Goal: Information Seeking & Learning: Learn about a topic

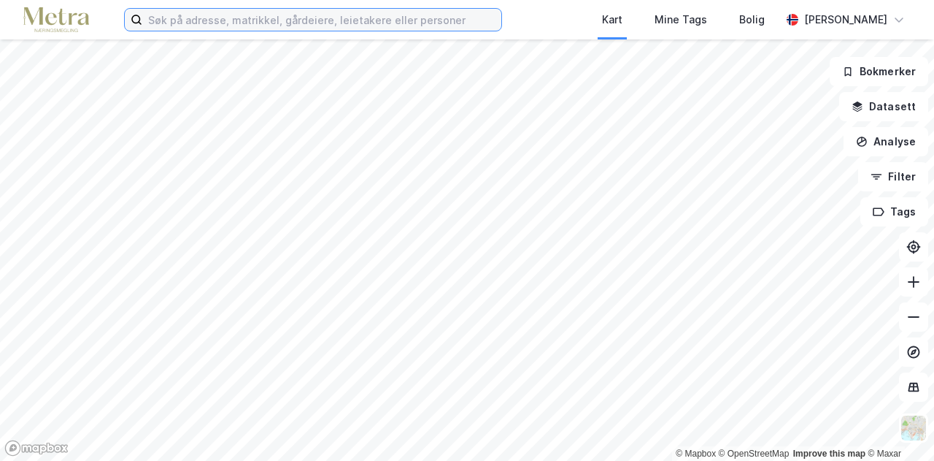
click at [185, 20] on input at bounding box center [321, 20] width 359 height 22
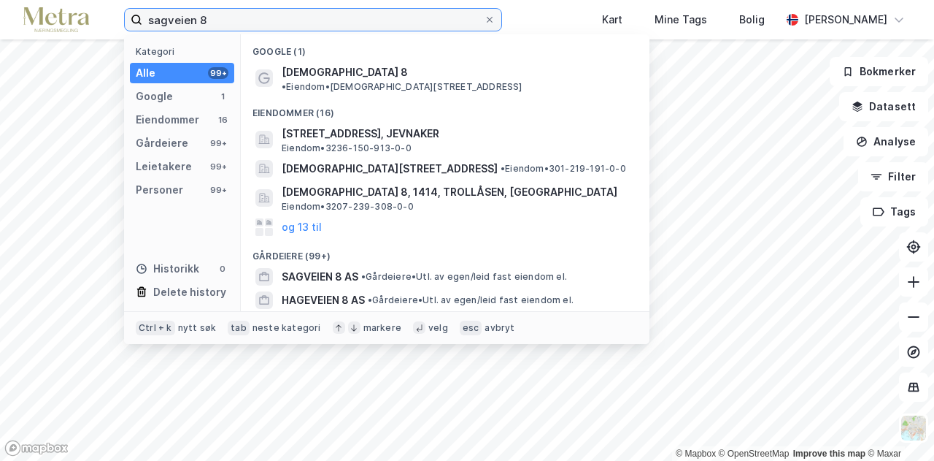
click at [377, 21] on input "sagveien 8" at bounding box center [313, 20] width 342 height 22
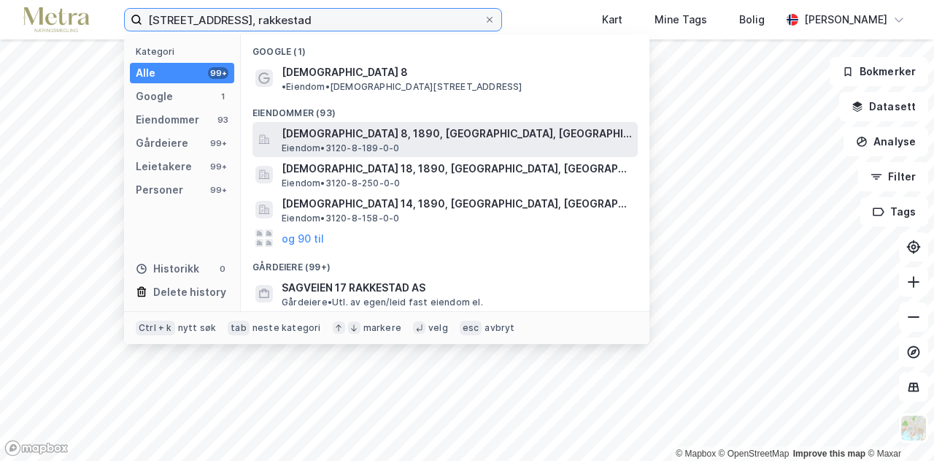
type input "[STREET_ADDRESS], rakkestad"
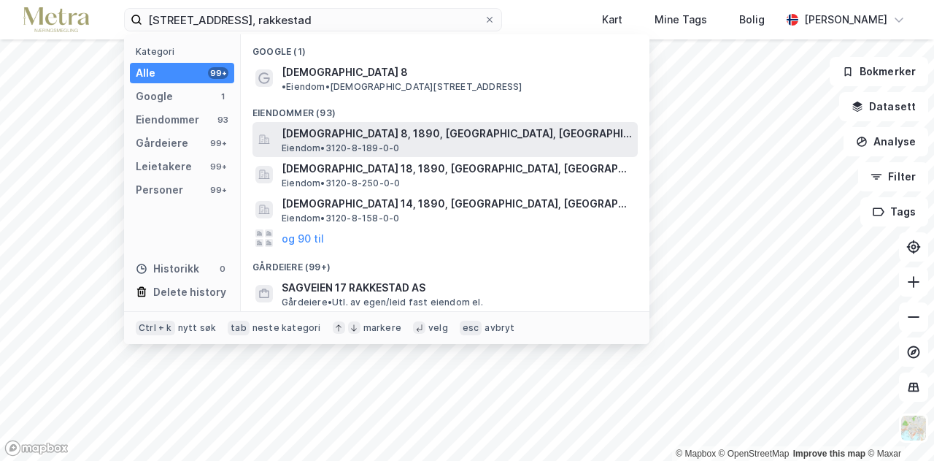
click at [361, 125] on span "[DEMOGRAPHIC_DATA] 8, 1890, [GEOGRAPHIC_DATA], [GEOGRAPHIC_DATA]" at bounding box center [457, 134] width 350 height 18
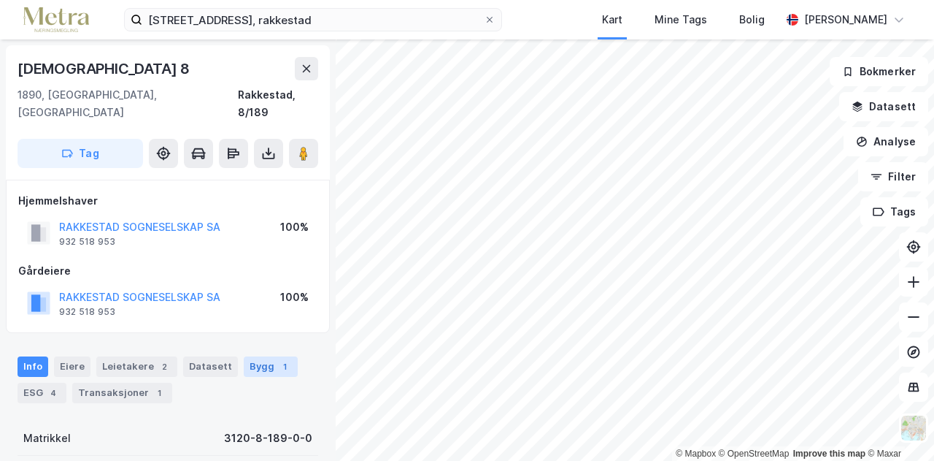
click at [279, 356] on div "Bygg 1" at bounding box center [271, 366] width 54 height 20
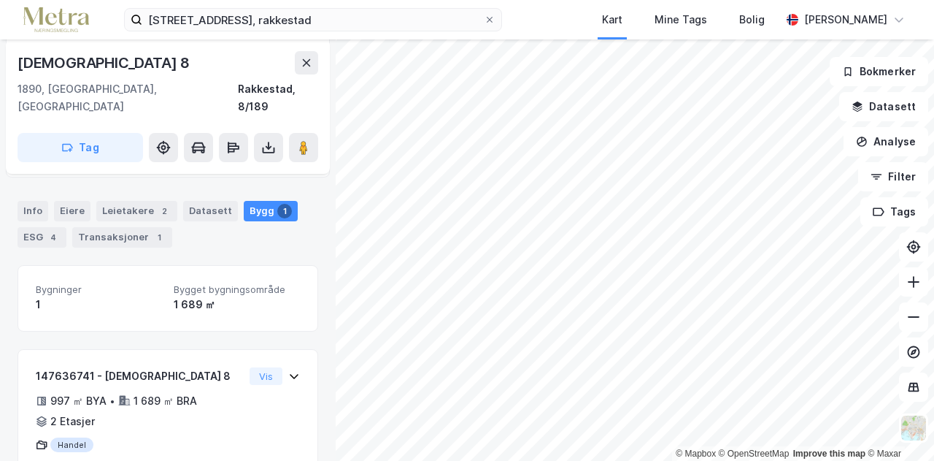
scroll to position [188, 0]
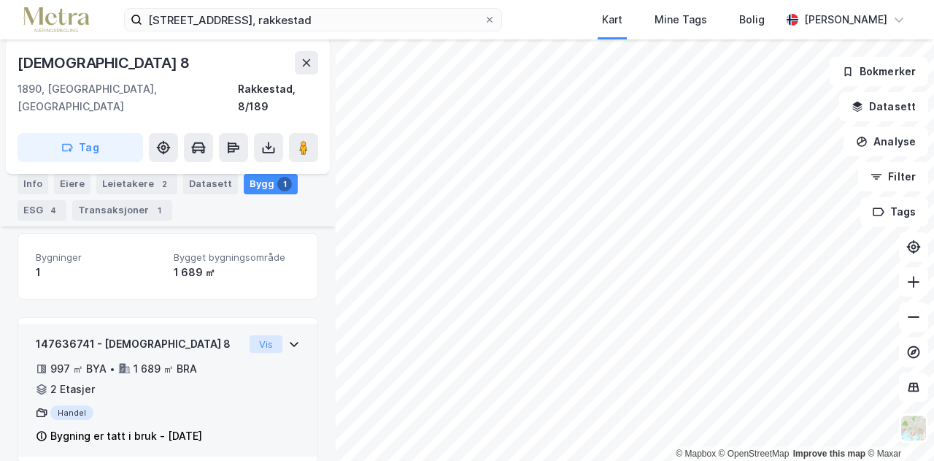
click at [256, 335] on button "Vis" at bounding box center [266, 344] width 33 height 18
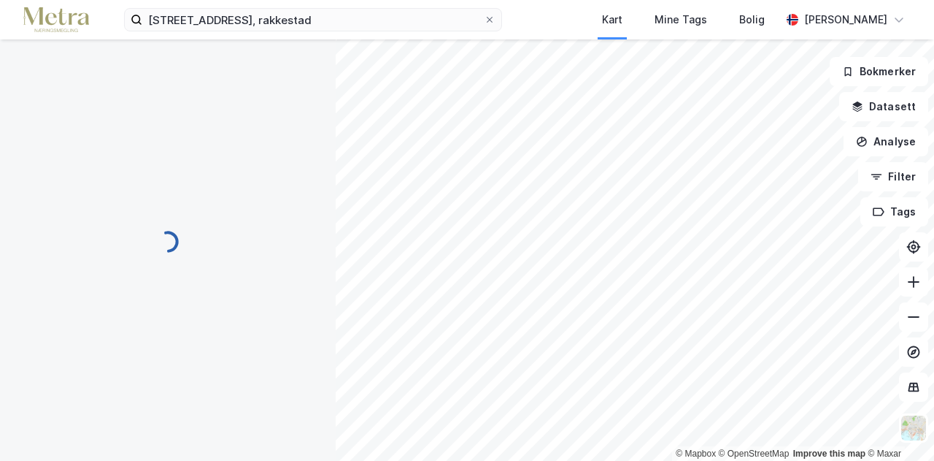
scroll to position [172, 0]
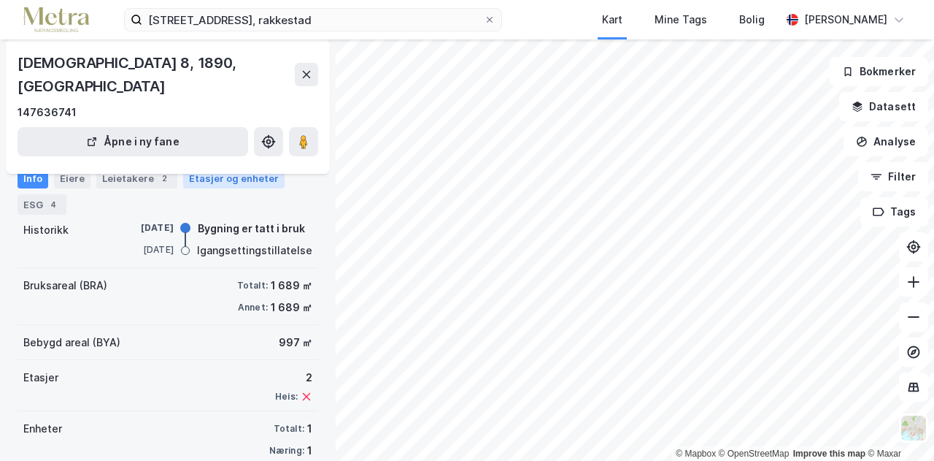
click at [231, 179] on div "Etasjer og enheter" at bounding box center [234, 178] width 90 height 13
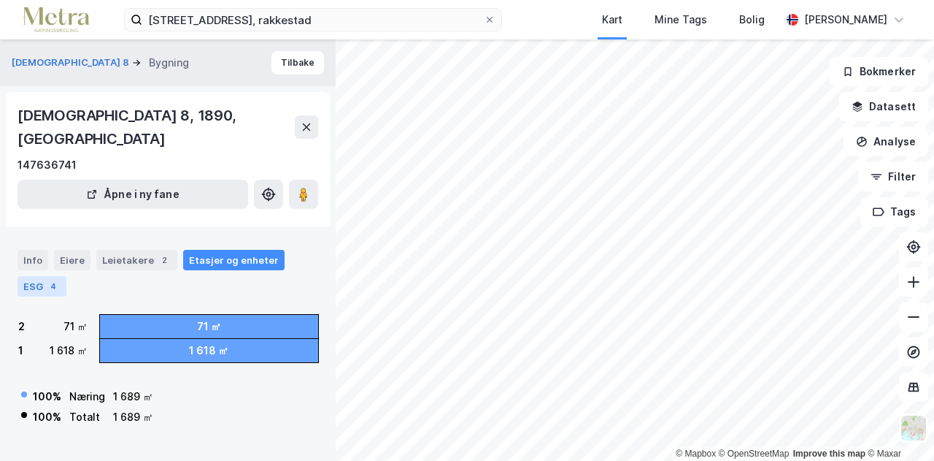
click at [39, 276] on div "ESG 4" at bounding box center [42, 286] width 49 height 20
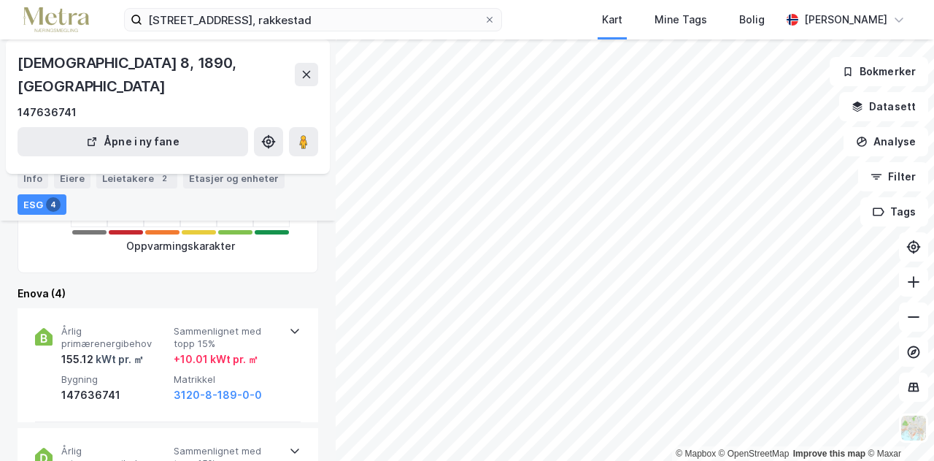
scroll to position [361, 0]
click at [231, 183] on div "Etasjer og enheter" at bounding box center [234, 178] width 90 height 13
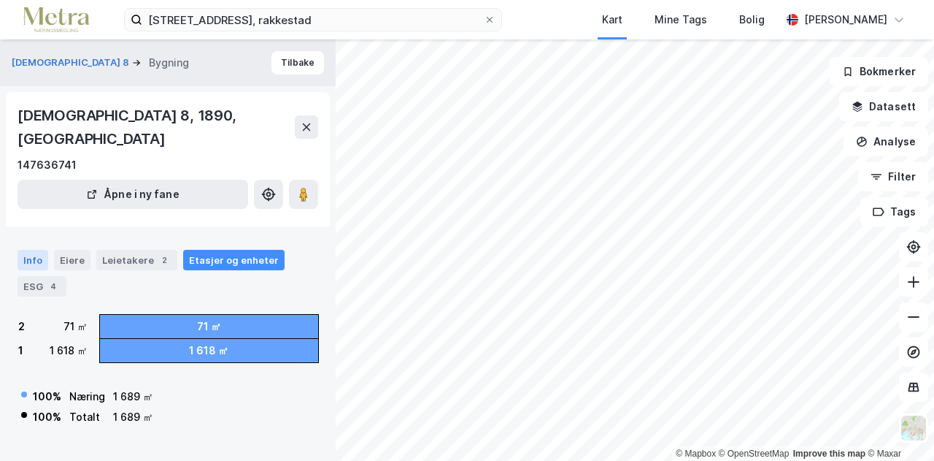
click at [19, 250] on div "Info" at bounding box center [33, 260] width 31 height 20
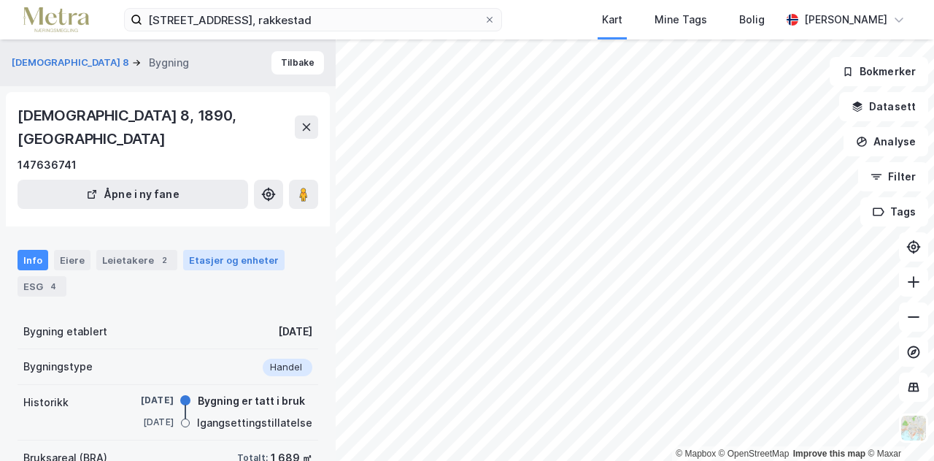
click at [222, 250] on div "Etasjer og enheter" at bounding box center [233, 260] width 101 height 20
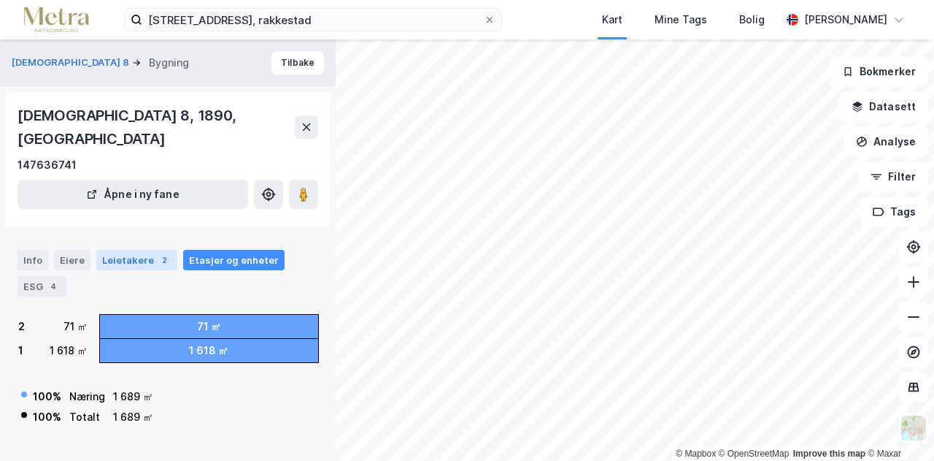
click at [124, 250] on div "Leietakere 2" at bounding box center [136, 260] width 81 height 20
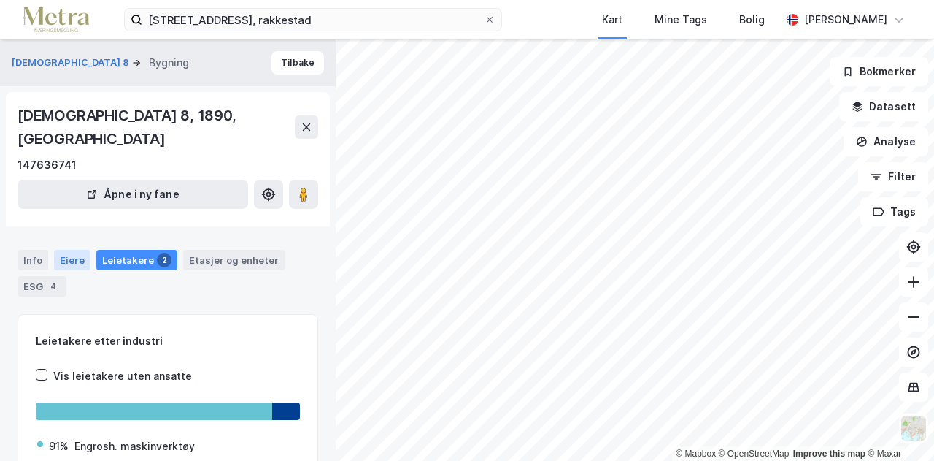
click at [72, 250] on div "Eiere" at bounding box center [72, 260] width 37 height 20
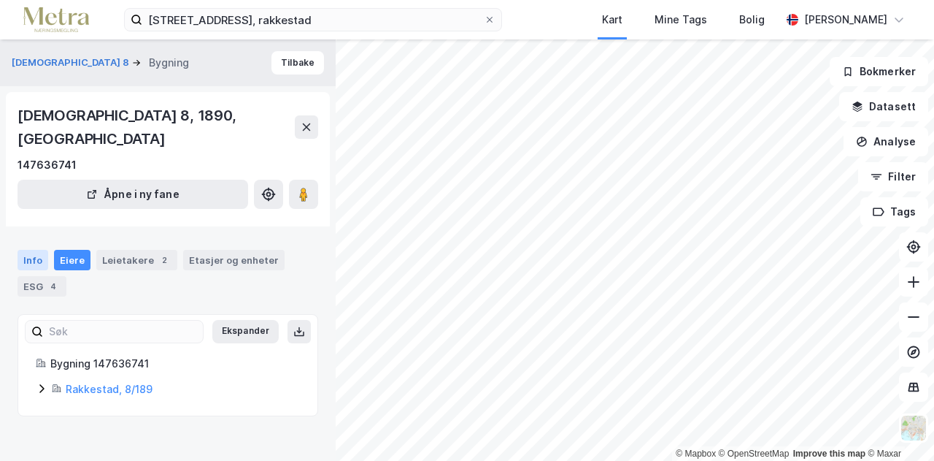
click at [20, 250] on div "Info" at bounding box center [33, 260] width 31 height 20
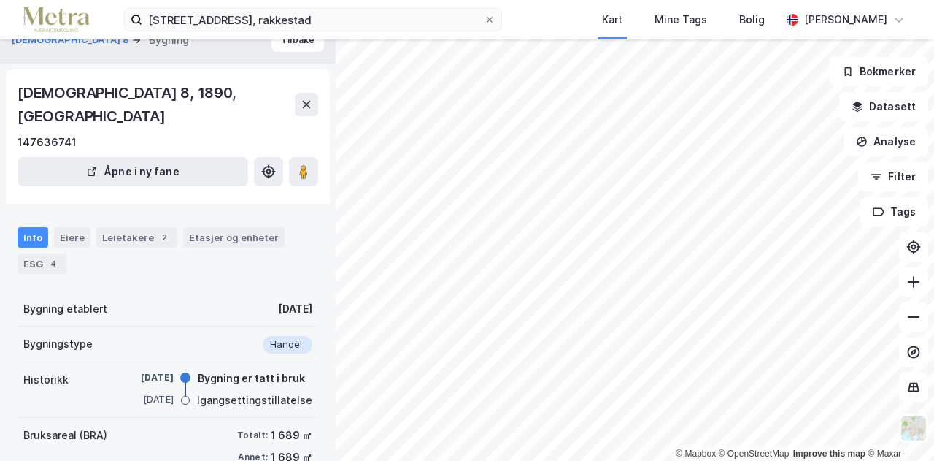
scroll to position [14, 0]
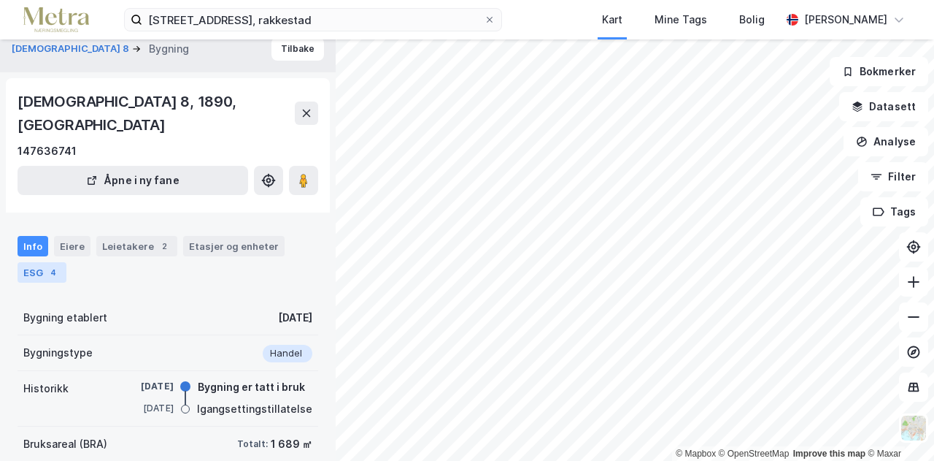
click at [37, 262] on div "ESG 4" at bounding box center [42, 272] width 49 height 20
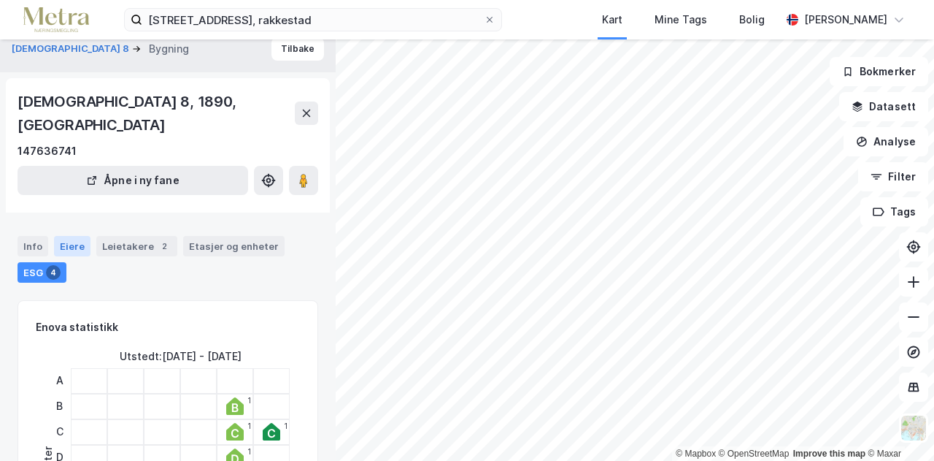
click at [75, 236] on div "Eiere" at bounding box center [72, 246] width 37 height 20
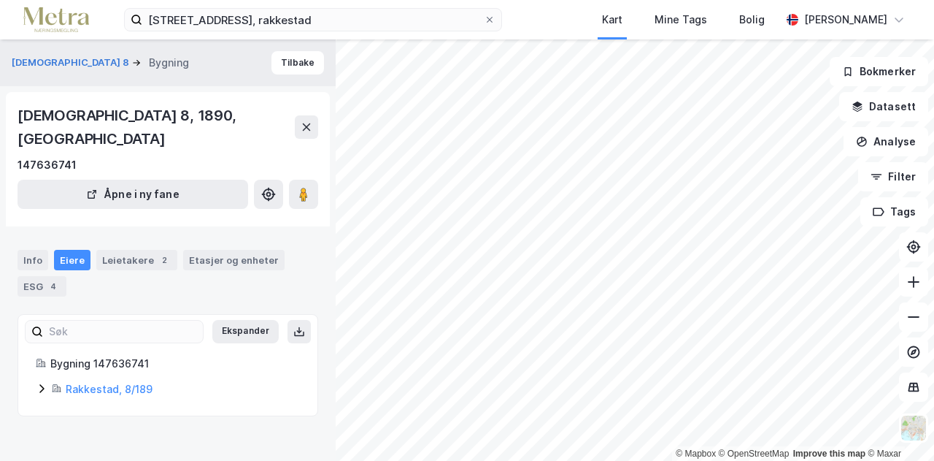
click at [1, 234] on div "Info Eiere Leietakere 2 Etasjer og enheter ESG 4" at bounding box center [168, 267] width 336 height 70
click at [32, 250] on div "Info" at bounding box center [33, 260] width 31 height 20
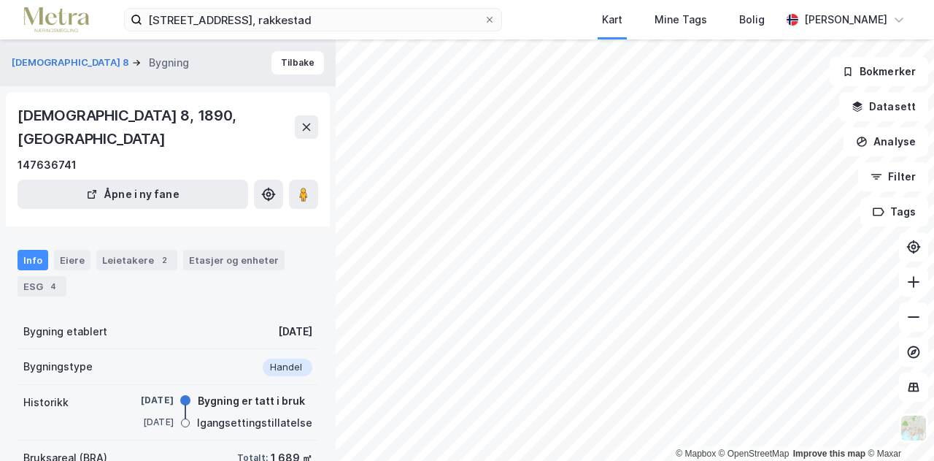
scroll to position [172, 0]
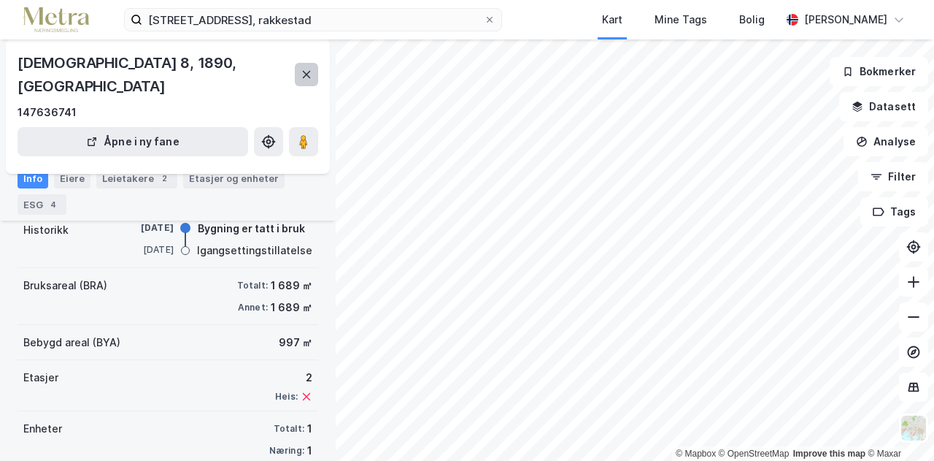
click at [316, 72] on button at bounding box center [306, 74] width 23 height 23
